Goal: Information Seeking & Learning: Learn about a topic

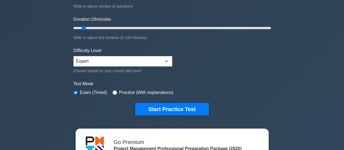
scroll to position [83, 0]
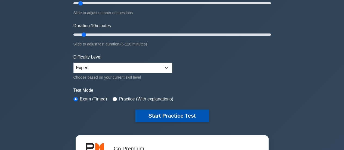
click at [181, 113] on button "Start Practice Test" at bounding box center [171, 115] width 73 height 12
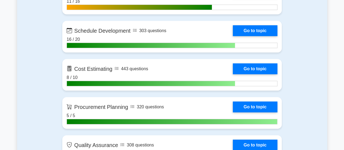
scroll to position [797, 0]
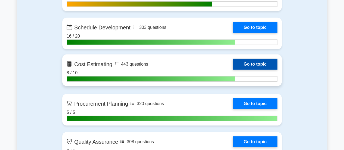
click at [267, 64] on link "Go to topic" at bounding box center [255, 64] width 45 height 11
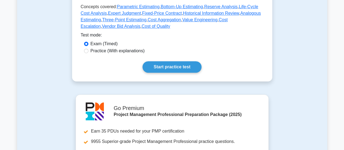
scroll to position [132, 0]
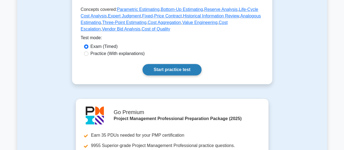
click at [172, 70] on link "Start practice test" at bounding box center [171, 69] width 59 height 11
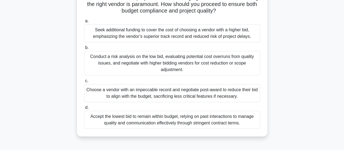
scroll to position [101, 0]
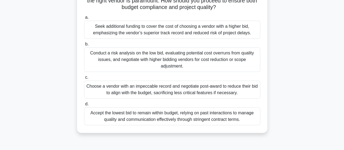
click at [237, 115] on div "Accept the lowest bid to remain within budget, relying on past interactions to …" at bounding box center [172, 116] width 176 height 18
click at [84, 106] on input "d. Accept the lowest bid to remain within budget, relying on past interactions …" at bounding box center [84, 104] width 0 height 4
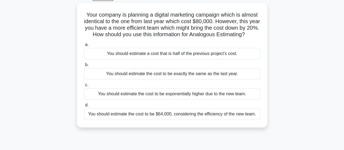
scroll to position [33, 0]
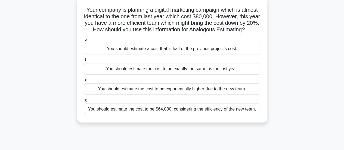
click at [208, 73] on div "You should estimate the cost to be exactly the same as the last year." at bounding box center [172, 68] width 176 height 11
click at [84, 62] on input "b. You should estimate the cost to be exactly the same as the last year." at bounding box center [84, 60] width 0 height 4
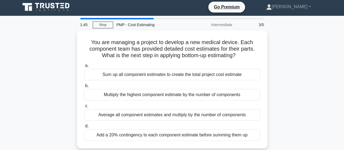
scroll to position [1, 0]
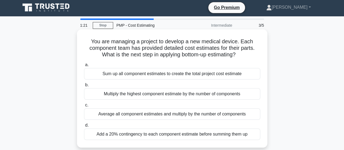
click at [163, 134] on div "Add a 20% contingency to each component estimate before summing them up" at bounding box center [172, 133] width 176 height 11
click at [84, 127] on input "d. Add a 20% contingency to each component estimate before summing them up" at bounding box center [84, 125] width 0 height 4
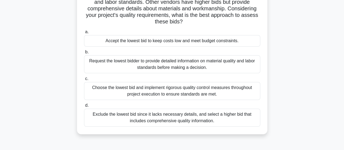
scroll to position [51, 0]
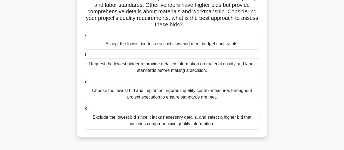
click at [176, 67] on div "Request the lowest bidder to provide detailed information on material quality a…" at bounding box center [172, 67] width 176 height 18
click at [84, 57] on input "b. Request the lowest bidder to provide detailed information on material qualit…" at bounding box center [84, 55] width 0 height 4
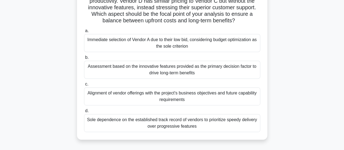
scroll to position [83, 0]
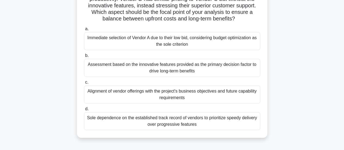
click at [206, 124] on div "Sole dependence on the established track record of vendors to prioritize speedy…" at bounding box center [172, 121] width 176 height 18
click at [84, 111] on input "d. Sole dependence on the established track record of vendors to prioritize spe…" at bounding box center [84, 109] width 0 height 4
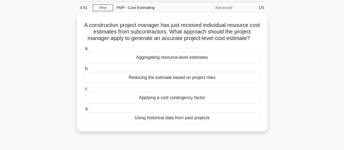
scroll to position [19, 0]
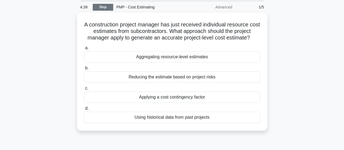
click at [107, 8] on link "Stop" at bounding box center [103, 7] width 20 height 7
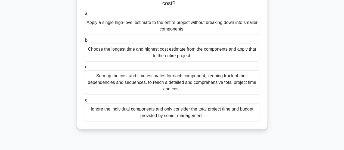
scroll to position [59, 0]
click at [238, 94] on div "a. Apply a single high-level estimate to the entire project without breaking do…" at bounding box center [172, 65] width 183 height 113
click at [177, 80] on div "Sum up the cost and time estimates for each component, keeping track of their d…" at bounding box center [172, 82] width 176 height 24
click at [84, 68] on input "c. Sum up the cost and time estimates for each component, keeping track of thei…" at bounding box center [84, 67] width 0 height 4
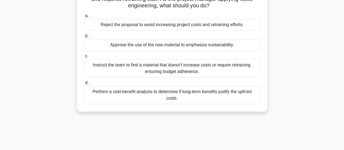
scroll to position [72, 0]
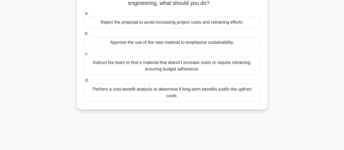
click at [180, 90] on div "Perform a cost-benefit analysis to determine if long-term benefits justify the …" at bounding box center [172, 92] width 176 height 18
click at [84, 82] on input "d. Perform a cost-benefit analysis to determine if long-term benefits justify t…" at bounding box center [84, 81] width 0 height 4
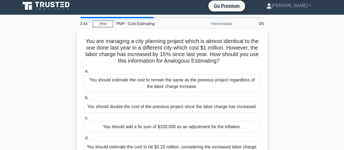
scroll to position [0, 0]
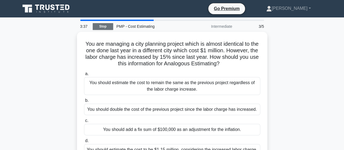
click at [102, 28] on link "Stop" at bounding box center [103, 26] width 20 height 7
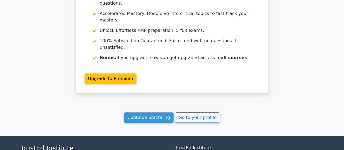
scroll to position [813, 0]
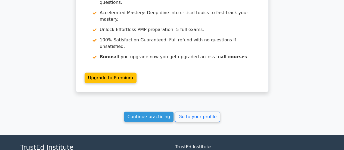
click at [150, 111] on link "Continue practicing" at bounding box center [149, 116] width 50 height 10
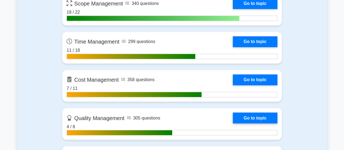
scroll to position [413, 0]
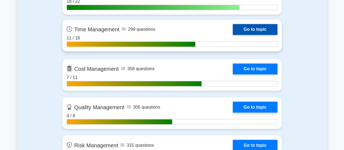
click at [265, 30] on link "Go to topic" at bounding box center [255, 29] width 45 height 11
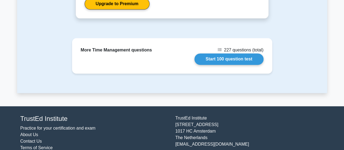
scroll to position [337, 0]
